Goal: Task Accomplishment & Management: Manage account settings

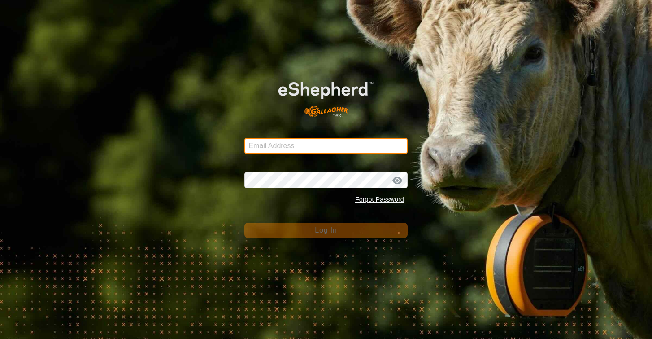
type input "[EMAIL_ADDRESS][DOMAIN_NAME]"
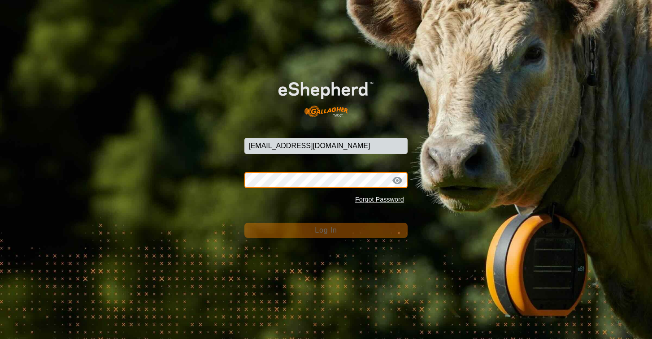
click at [326, 230] on button "Log In" at bounding box center [325, 229] width 163 height 15
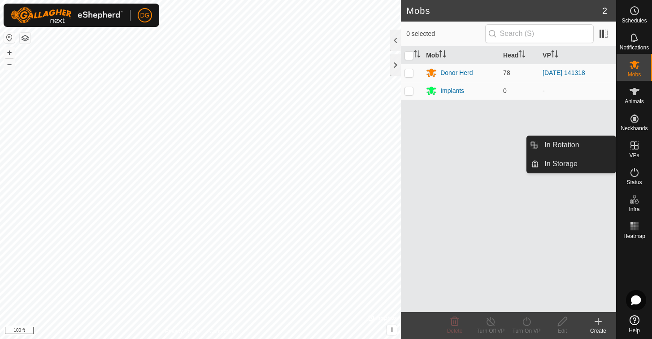
click at [560, 141] on link "In Rotation" at bounding box center [577, 145] width 77 height 18
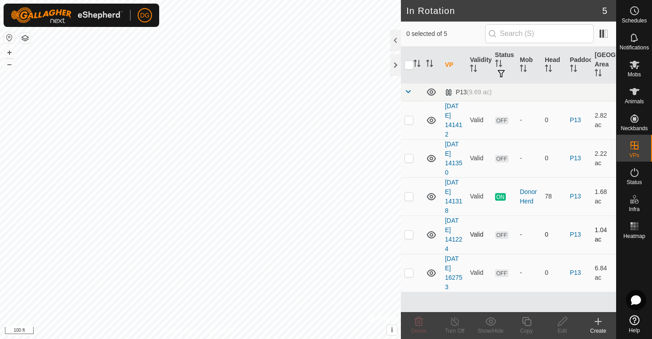
click at [409, 237] on p-checkbox at bounding box center [409, 234] width 9 height 7
checkbox input "true"
click at [408, 274] on p-checkbox at bounding box center [409, 272] width 9 height 7
checkbox input "true"
click at [418, 318] on icon at bounding box center [419, 321] width 9 height 9
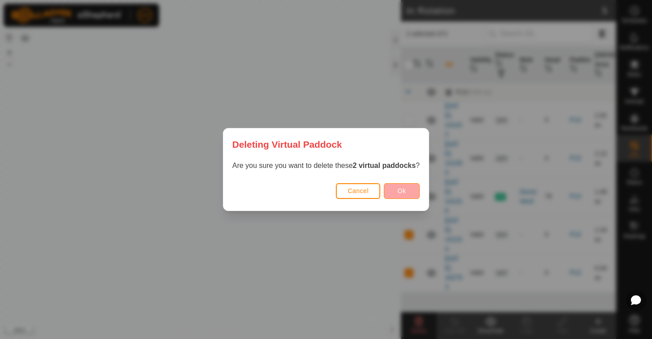
click at [403, 190] on span "Ok" at bounding box center [402, 190] width 9 height 7
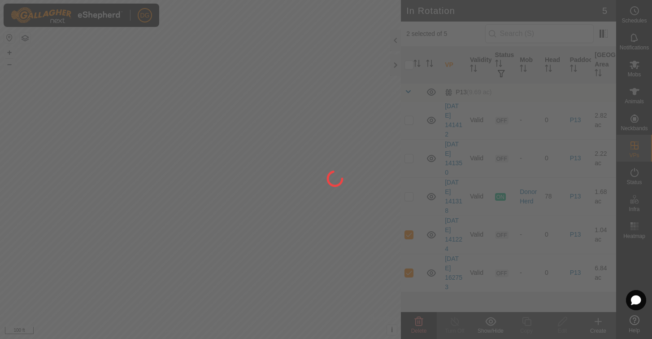
checkbox input "false"
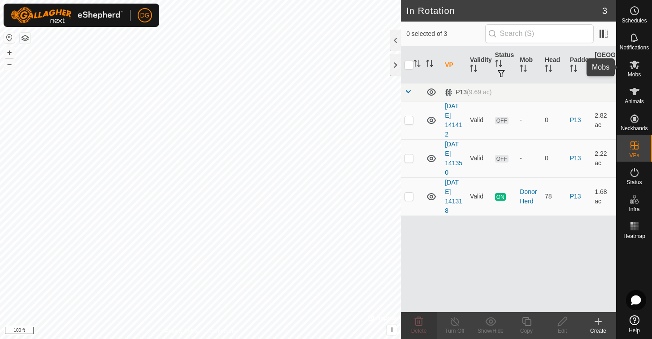
click at [632, 63] on icon at bounding box center [635, 65] width 10 height 9
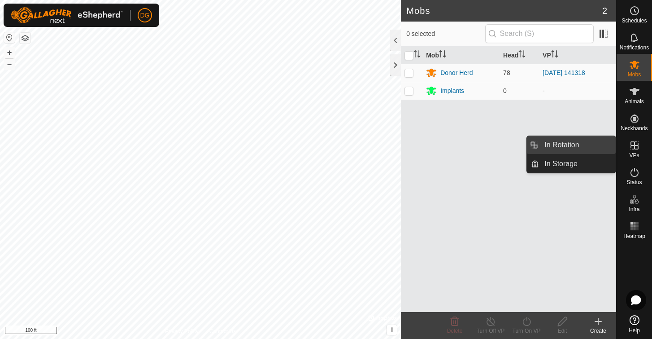
click at [561, 144] on link "In Rotation" at bounding box center [577, 145] width 77 height 18
